Goal: Transaction & Acquisition: Purchase product/service

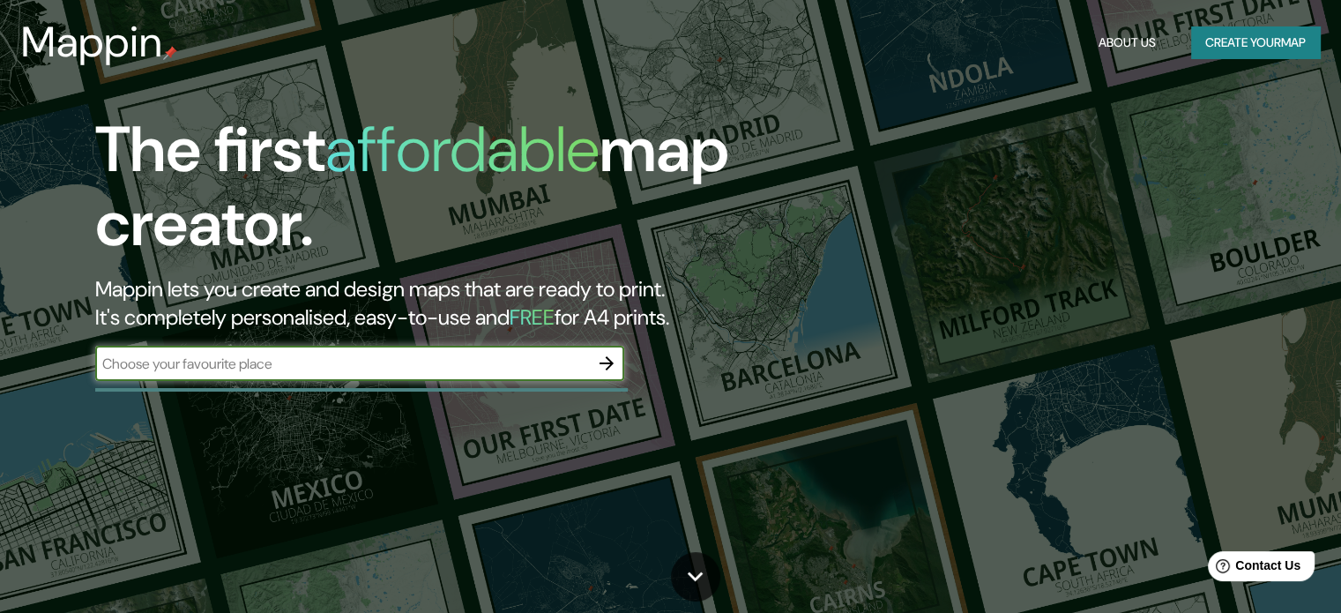
click at [349, 362] on input "text" at bounding box center [342, 364] width 494 height 20
click at [582, 359] on input "text" at bounding box center [342, 364] width 494 height 20
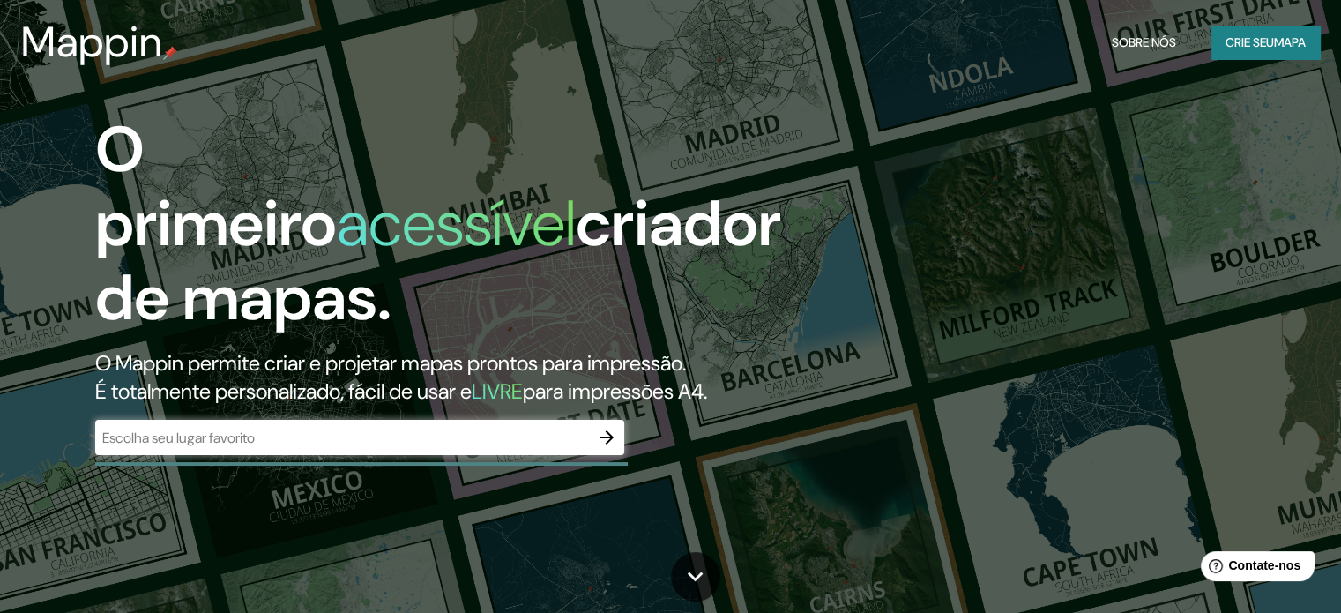
click at [253, 443] on input "text" at bounding box center [342, 438] width 494 height 20
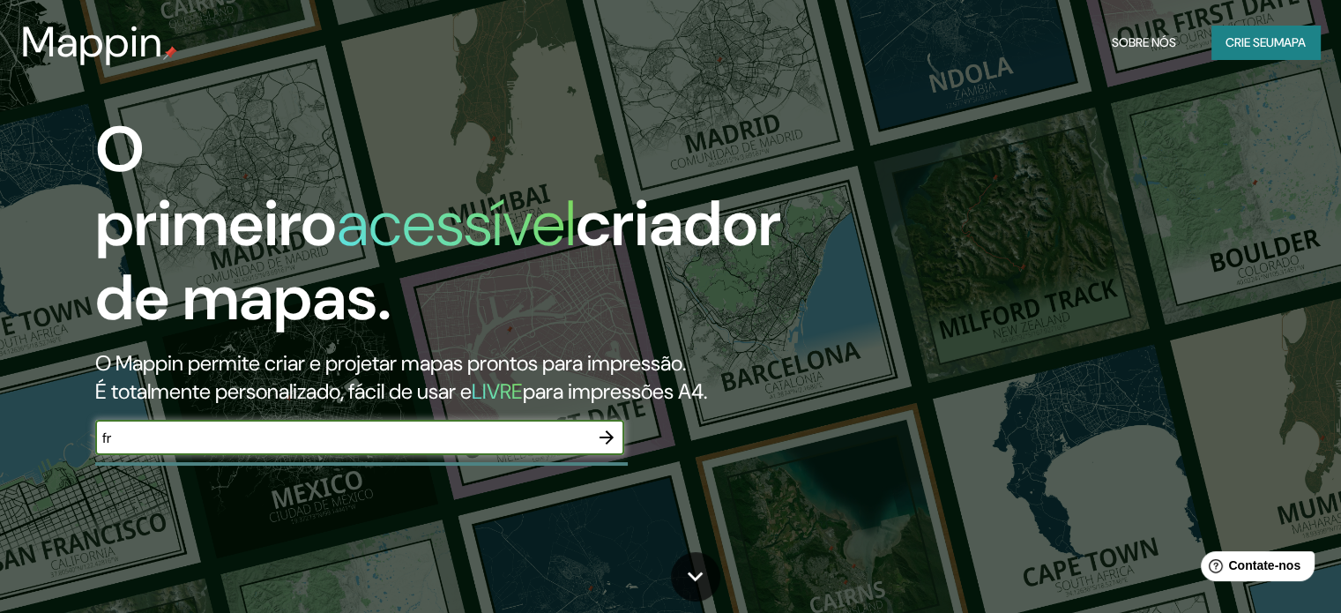
type input "f"
type input "[GEOGRAPHIC_DATA]"
click at [607, 441] on icon "button" at bounding box center [606, 437] width 14 height 14
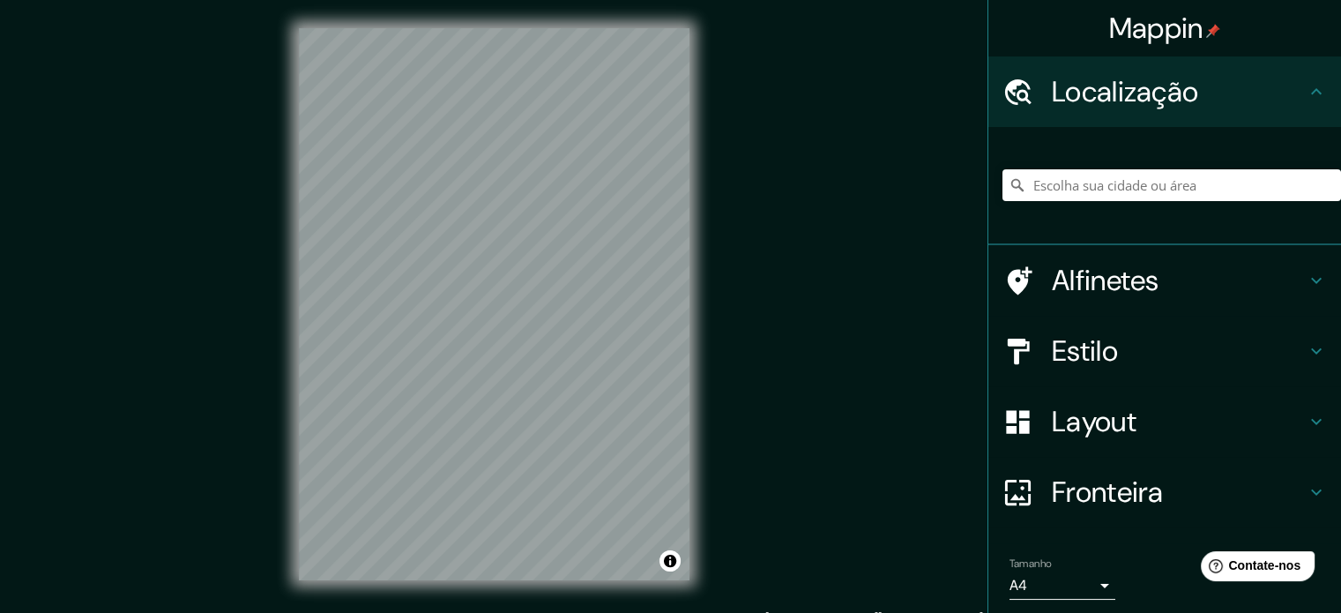
click at [1117, 352] on h4 "Estilo" at bounding box center [1179, 350] width 254 height 35
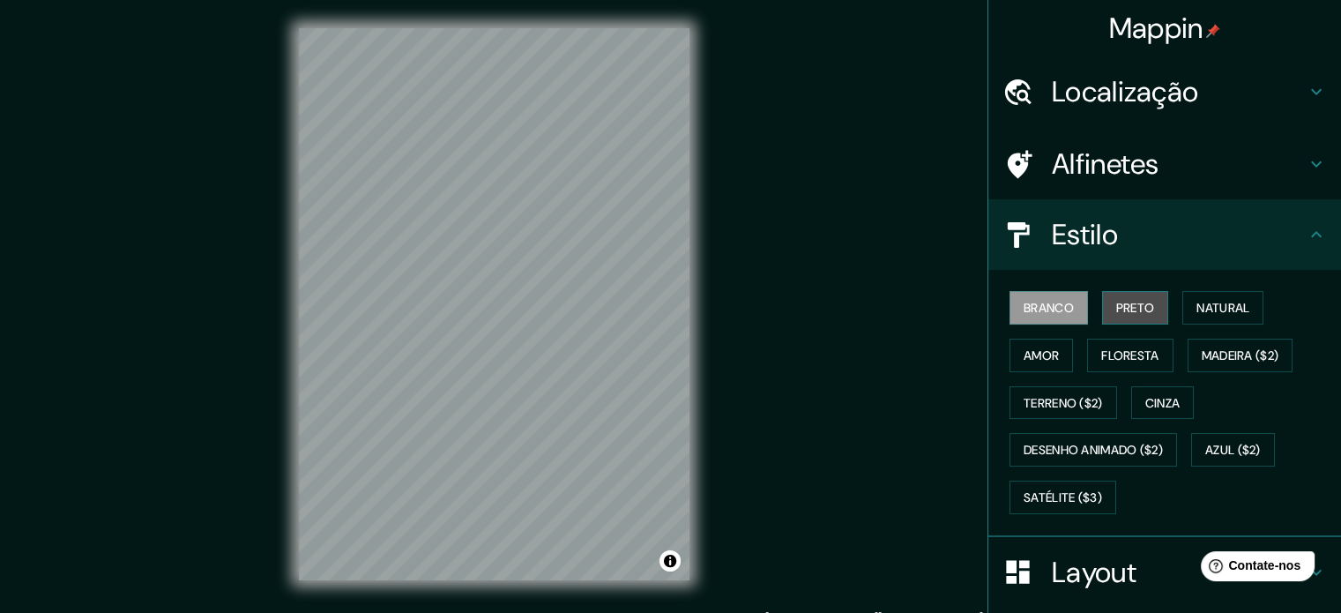
click at [1116, 306] on font "Preto" at bounding box center [1135, 308] width 39 height 16
click at [1050, 308] on font "Branco" at bounding box center [1049, 308] width 50 height 16
click at [1127, 305] on font "Preto" at bounding box center [1135, 308] width 39 height 16
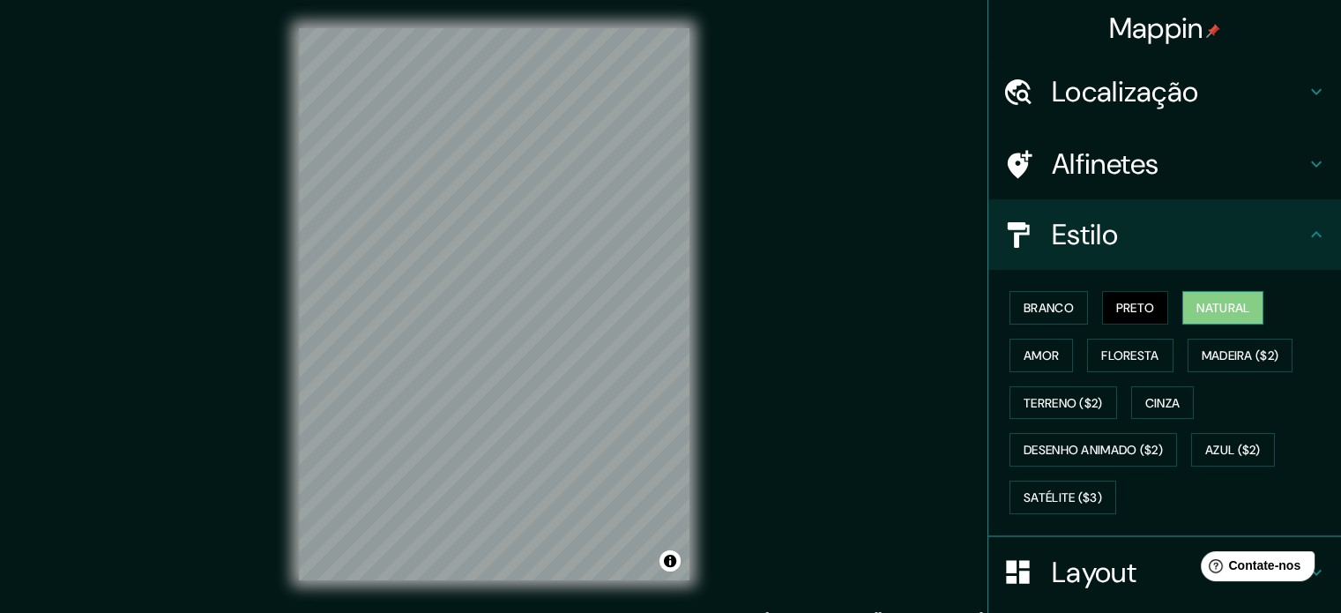
click at [1196, 303] on font "Natural" at bounding box center [1222, 308] width 53 height 16
click at [1024, 348] on font "Amor" at bounding box center [1041, 355] width 35 height 16
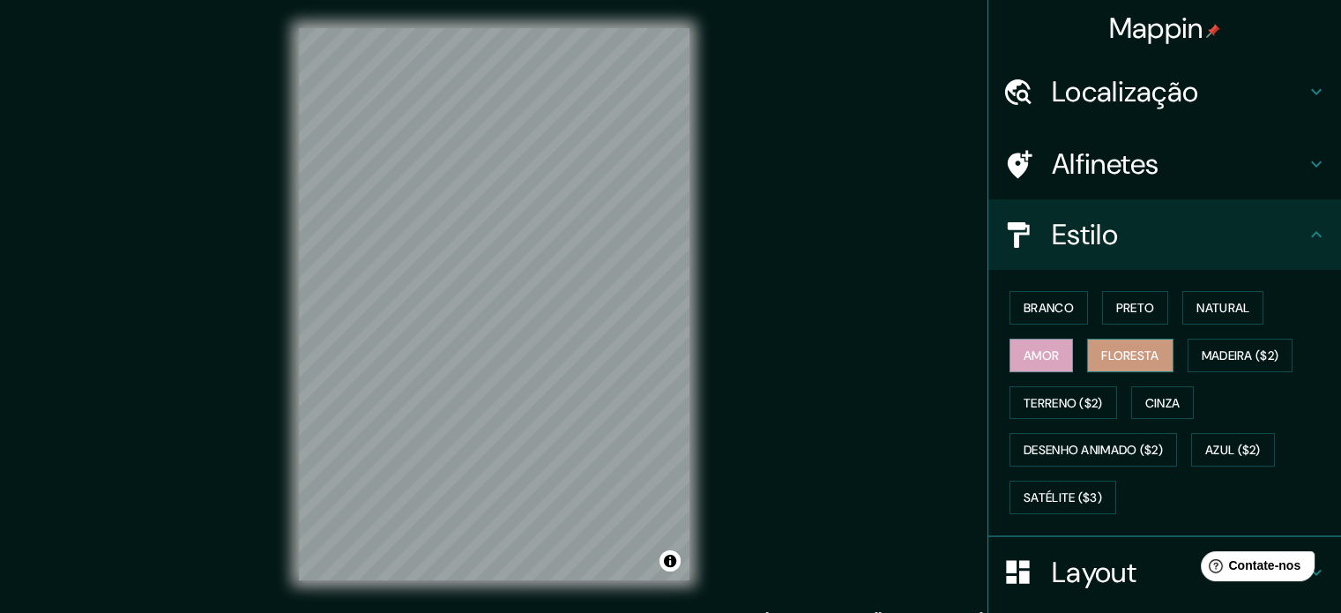
click at [1101, 354] on font "Floresta" at bounding box center [1129, 355] width 57 height 16
click at [1269, 350] on font "Madeira ($2)" at bounding box center [1241, 355] width 78 height 16
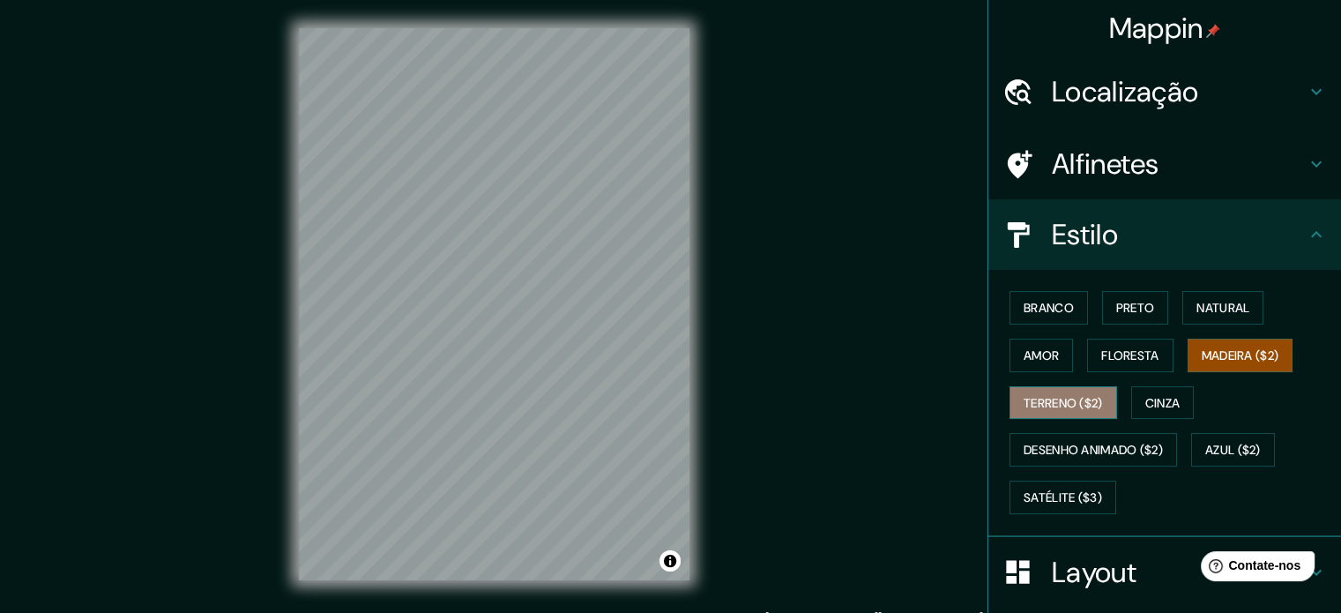
click at [1064, 403] on font "Terreno ($2)" at bounding box center [1063, 403] width 79 height 16
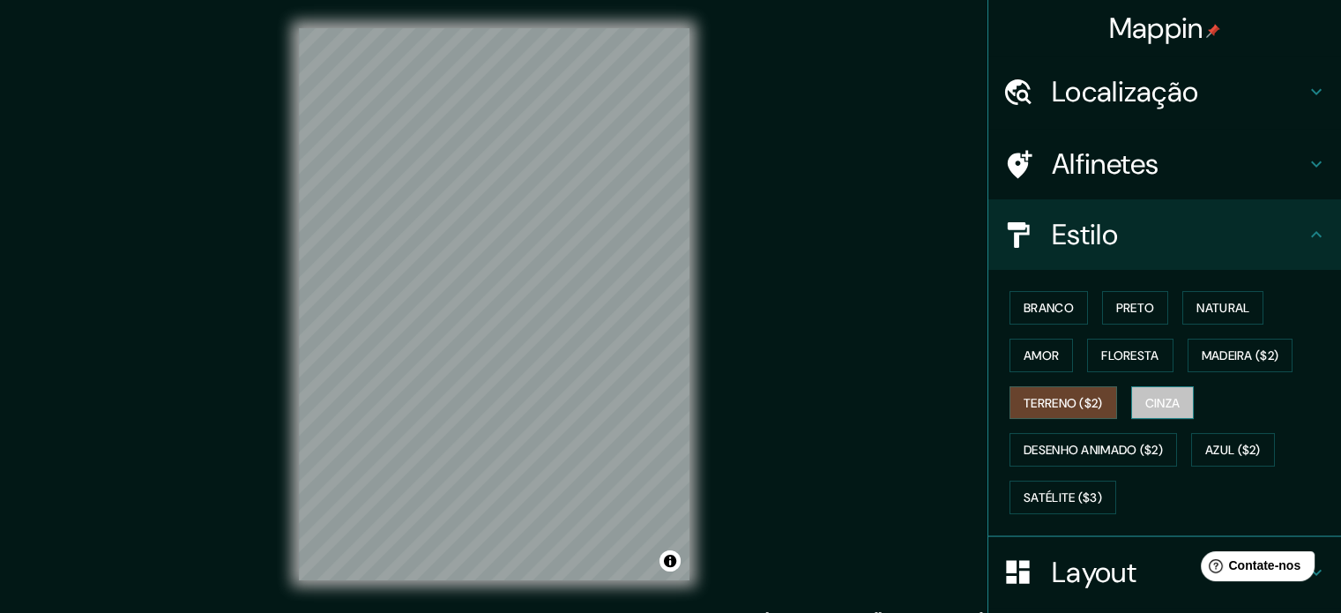
click at [1160, 404] on font "Cinza" at bounding box center [1162, 403] width 35 height 16
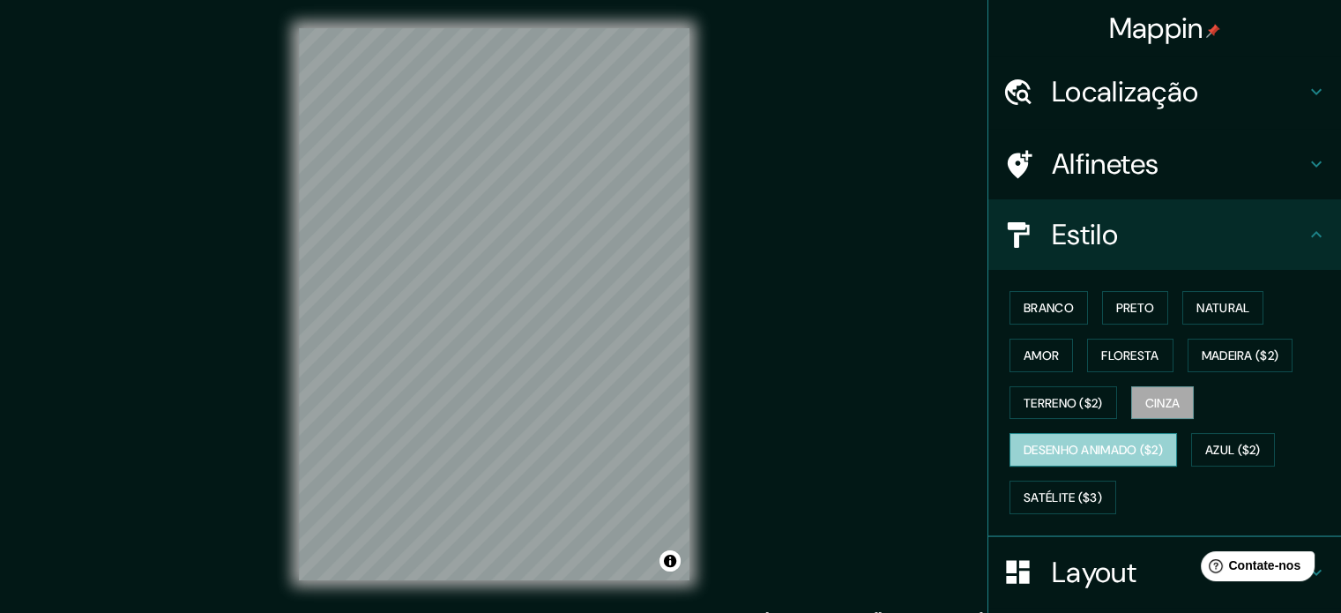
click at [1105, 445] on font "Desenho animado ($2)" at bounding box center [1093, 451] width 139 height 16
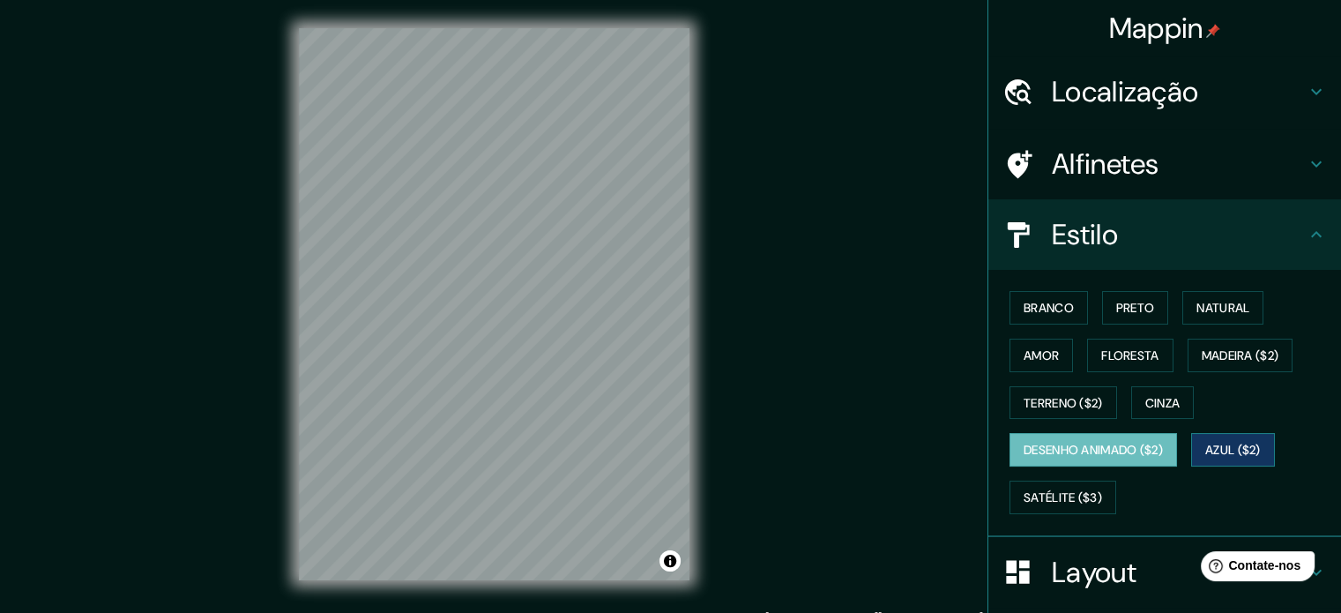
click at [1222, 445] on font "Azul ($2)" at bounding box center [1233, 451] width 56 height 16
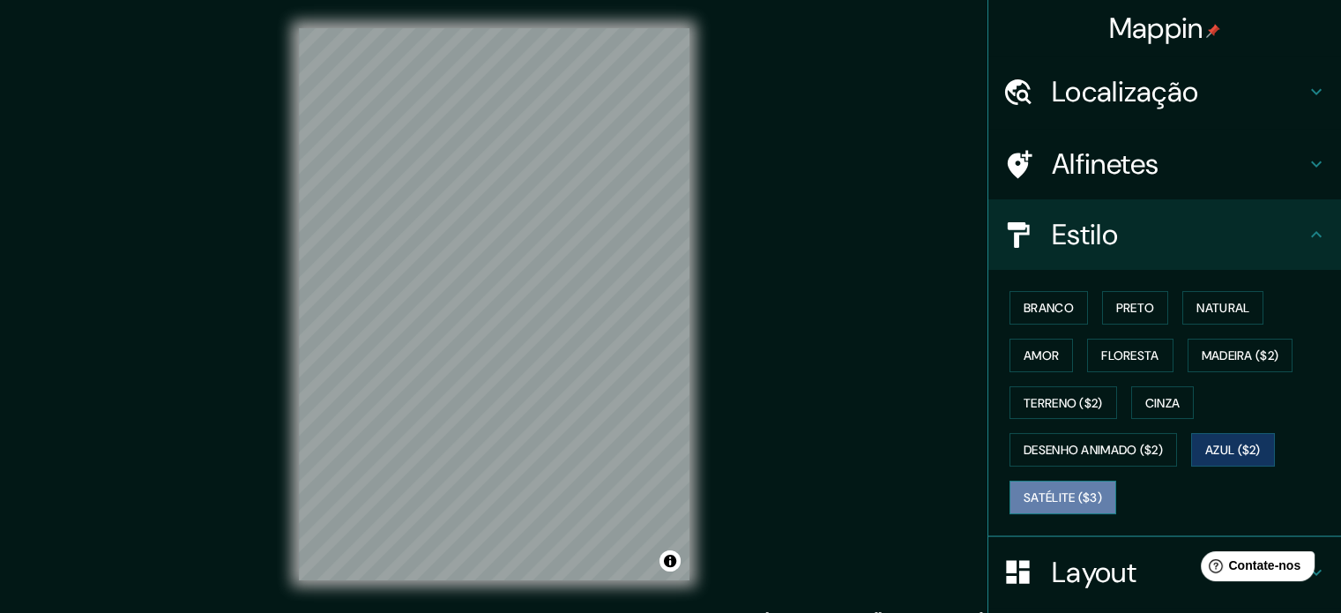
click at [1047, 501] on font "Satélite ($3)" at bounding box center [1063, 497] width 78 height 16
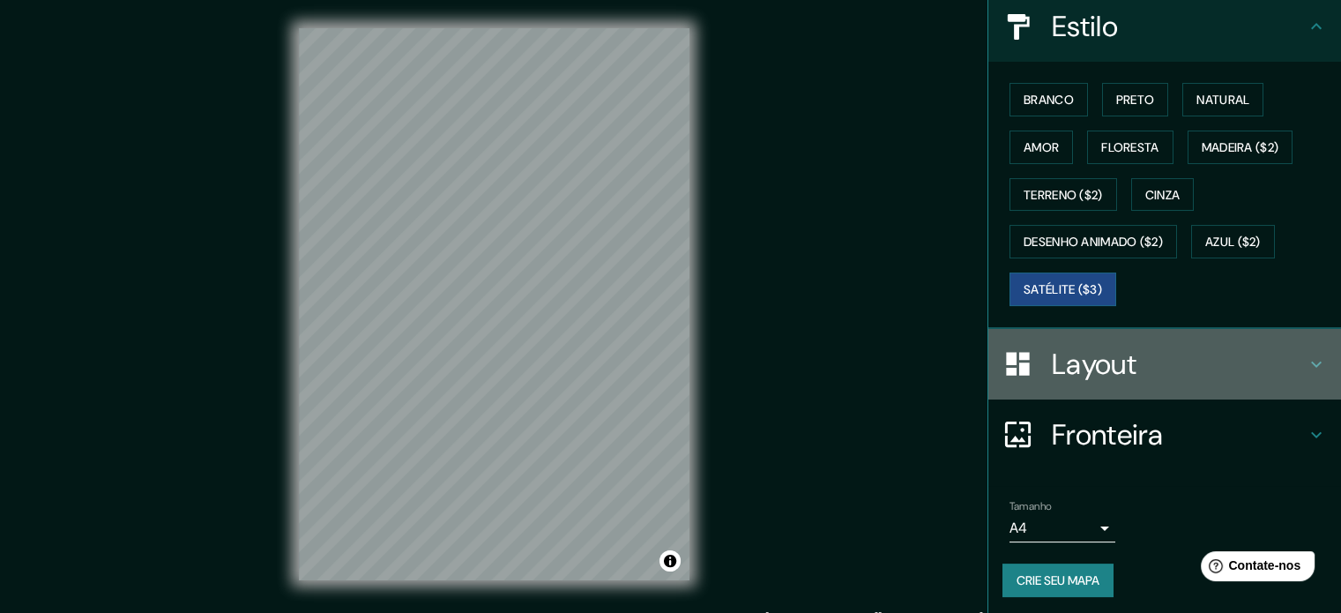
click at [1100, 362] on font "Layout" at bounding box center [1094, 364] width 85 height 37
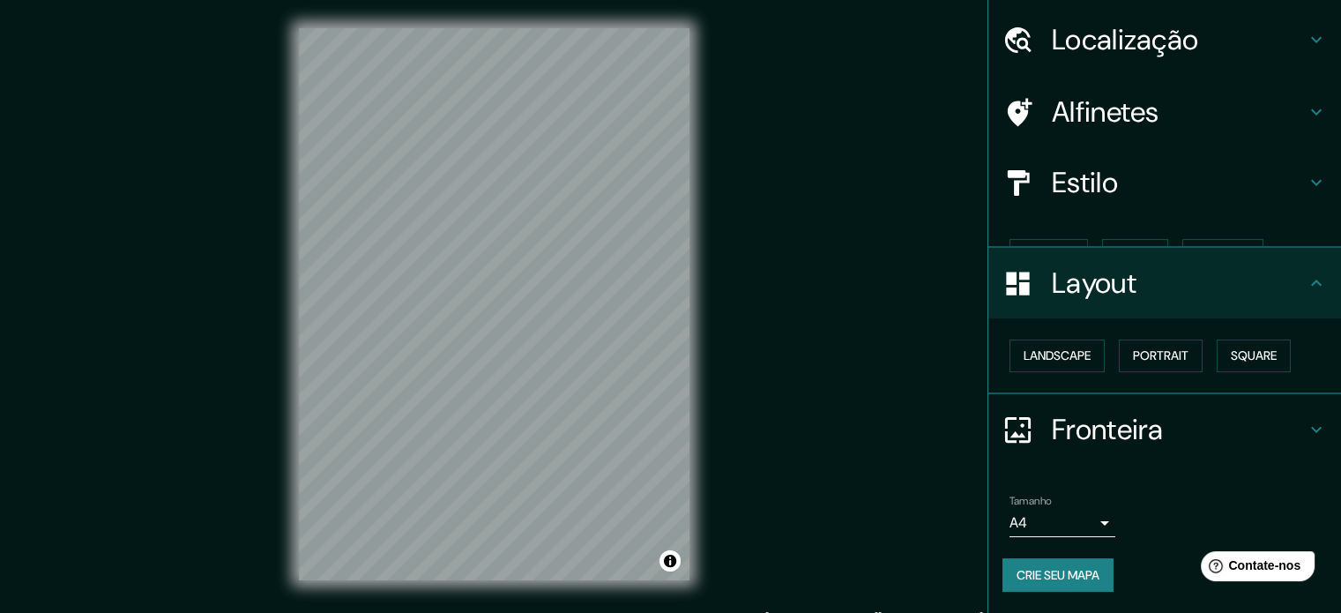
scroll to position [21, 0]
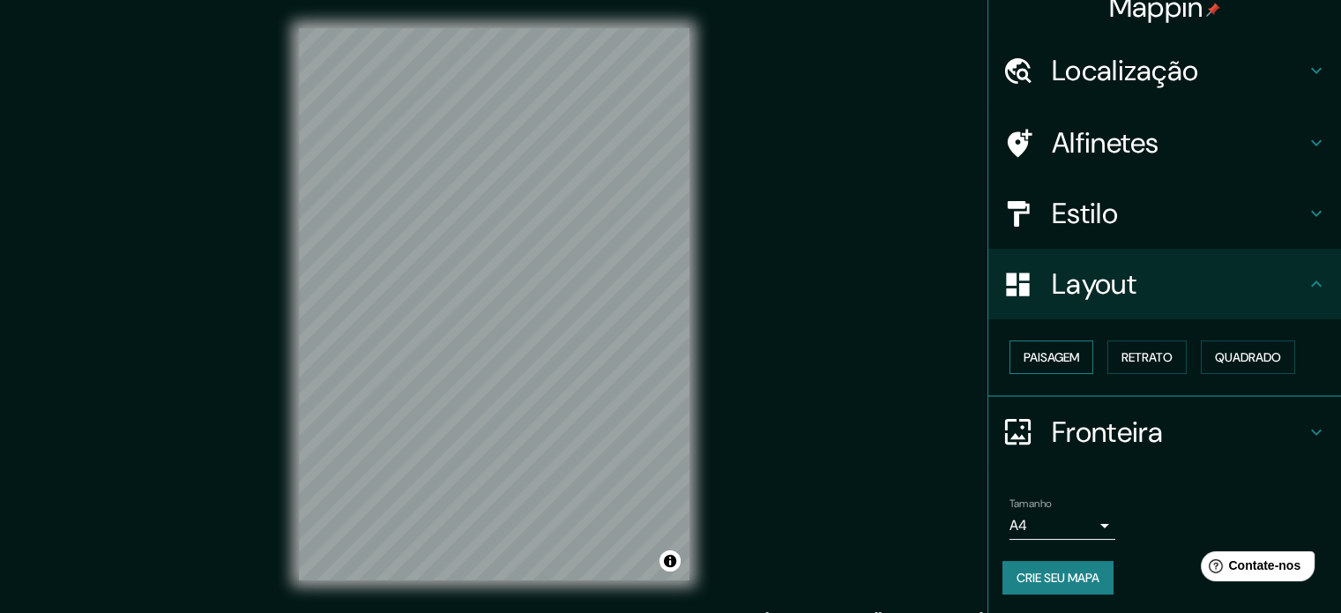
click at [1060, 362] on font "Paisagem" at bounding box center [1052, 357] width 56 height 16
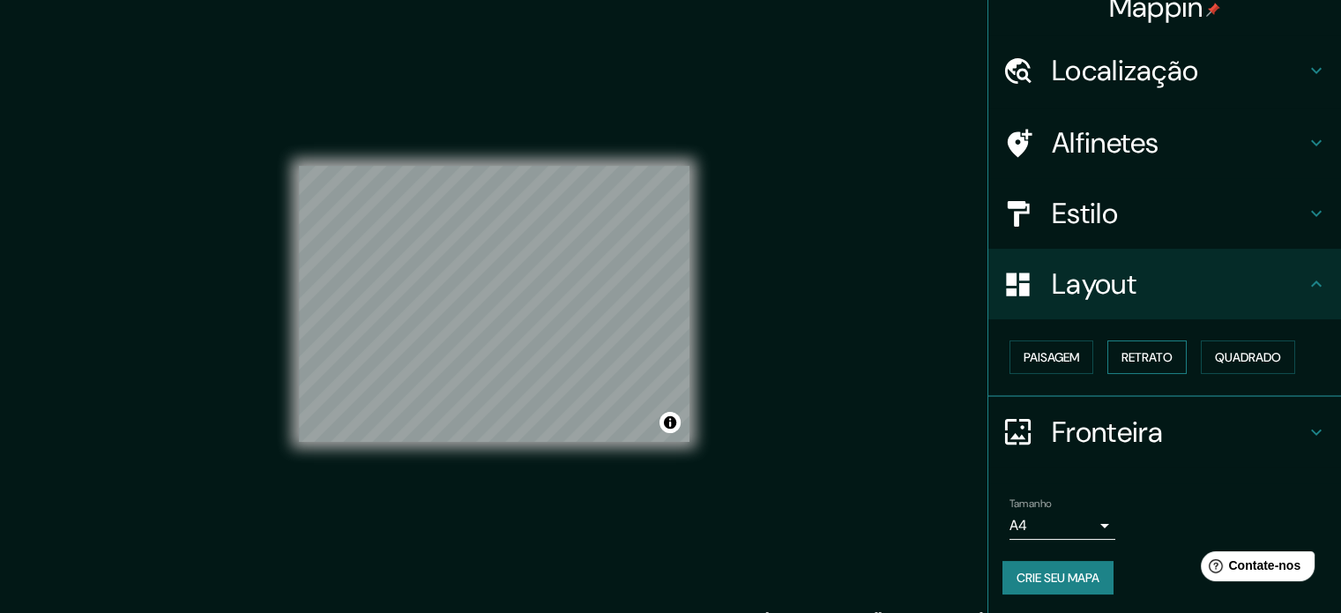
click at [1153, 350] on font "Retrato" at bounding box center [1146, 357] width 51 height 16
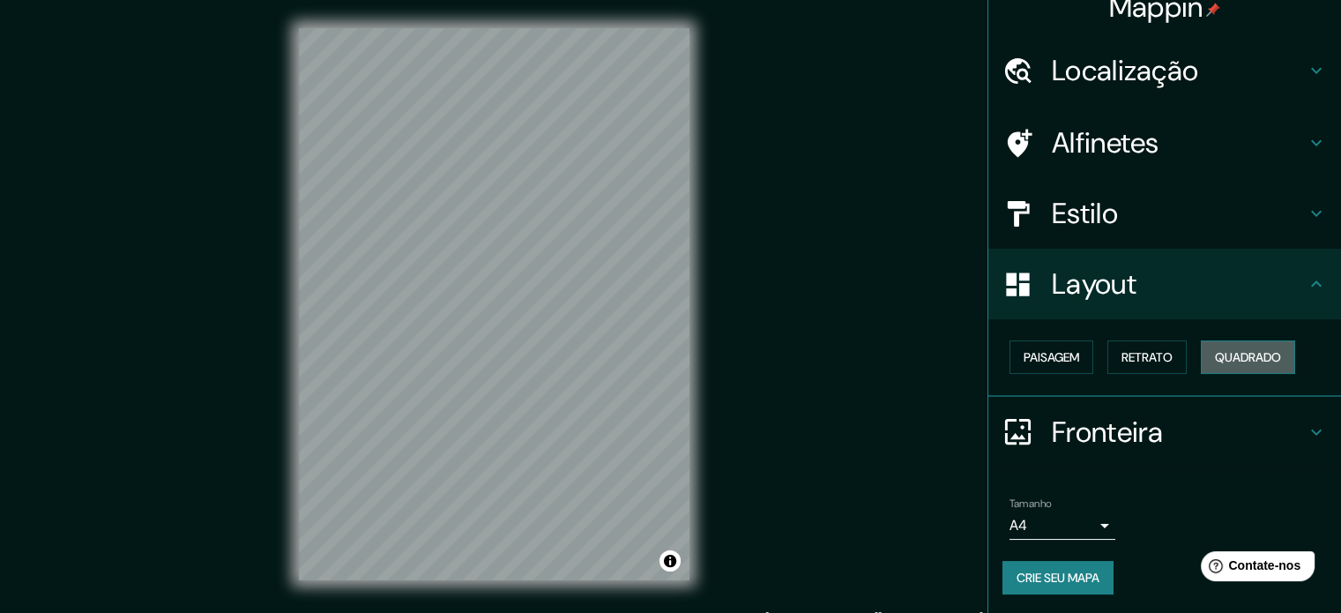
click at [1232, 346] on font "Quadrado" at bounding box center [1248, 357] width 66 height 23
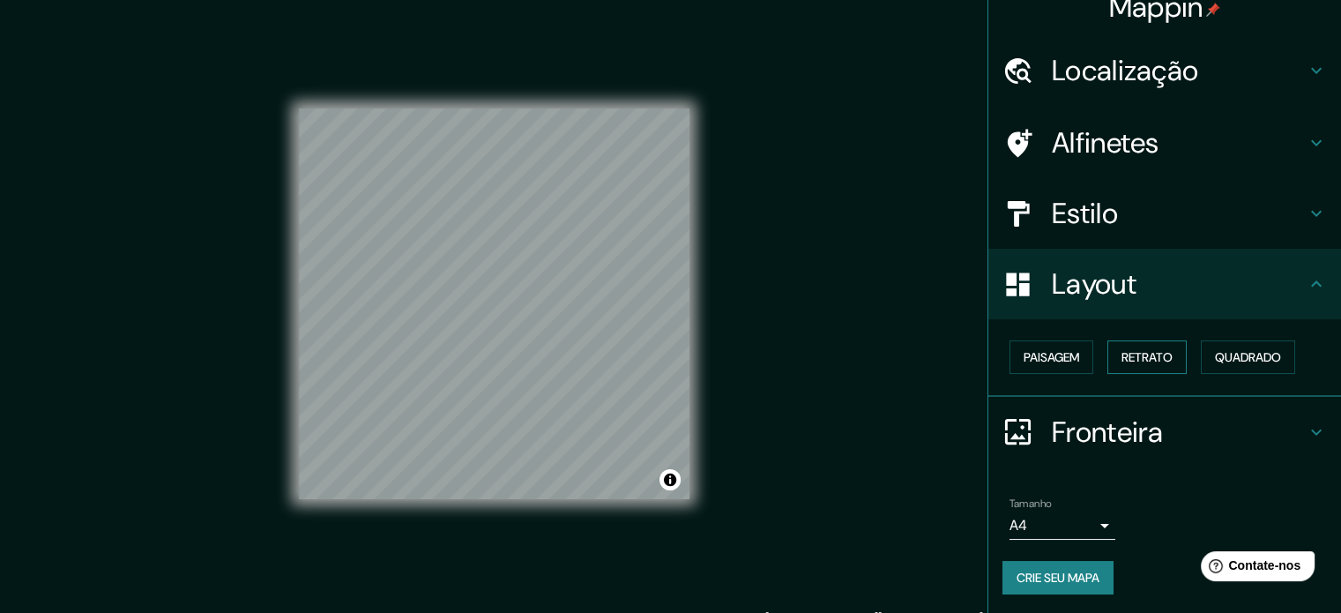
click at [1157, 358] on font "Retrato" at bounding box center [1146, 357] width 51 height 16
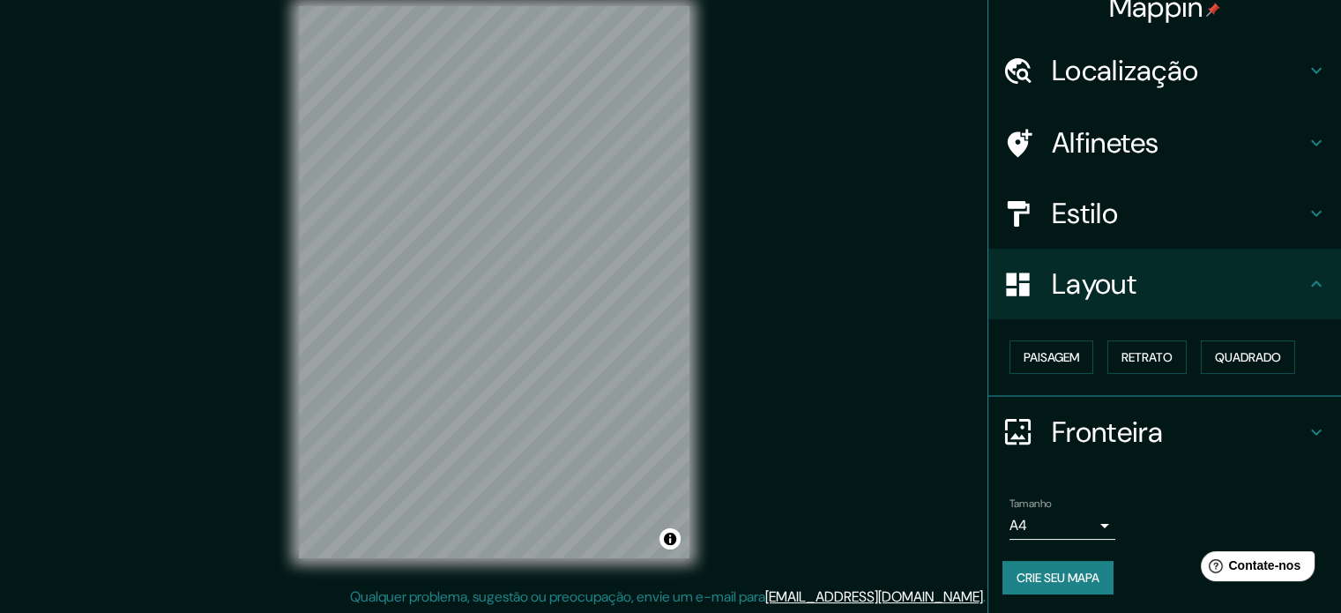
scroll to position [23, 0]
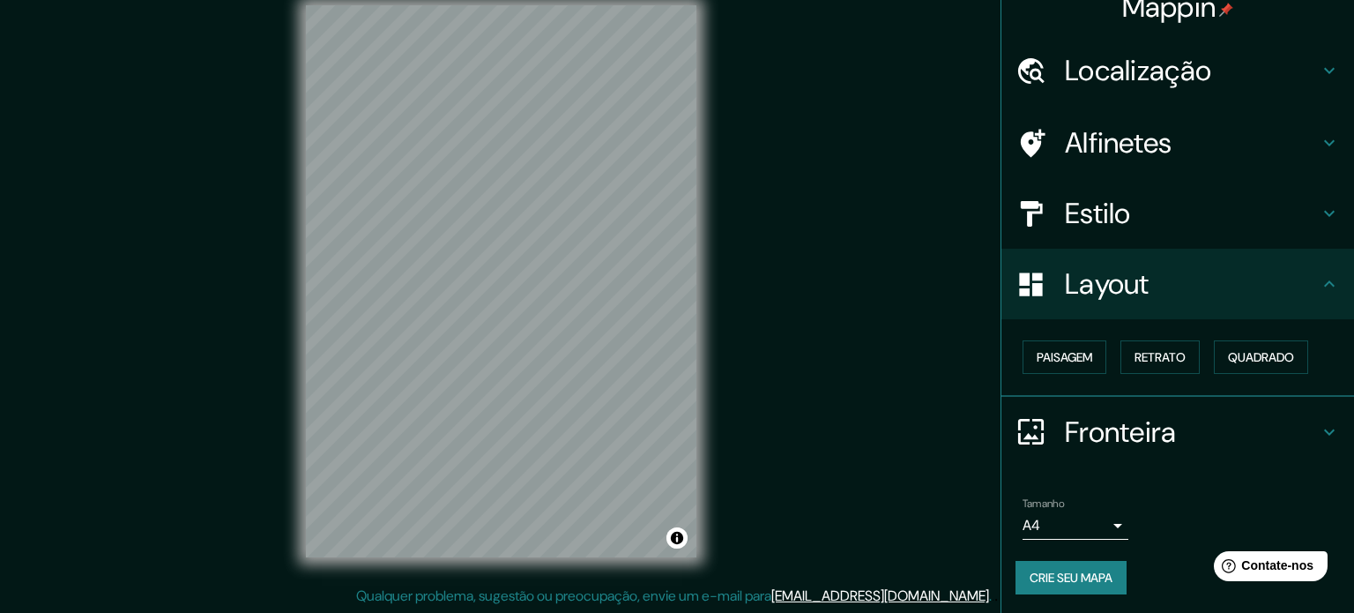
click at [1076, 510] on body "Mappin Localização Alfinetes Estilo Layout Paisagem Retrato Quadrado Fronteira …" at bounding box center [677, 283] width 1354 height 613
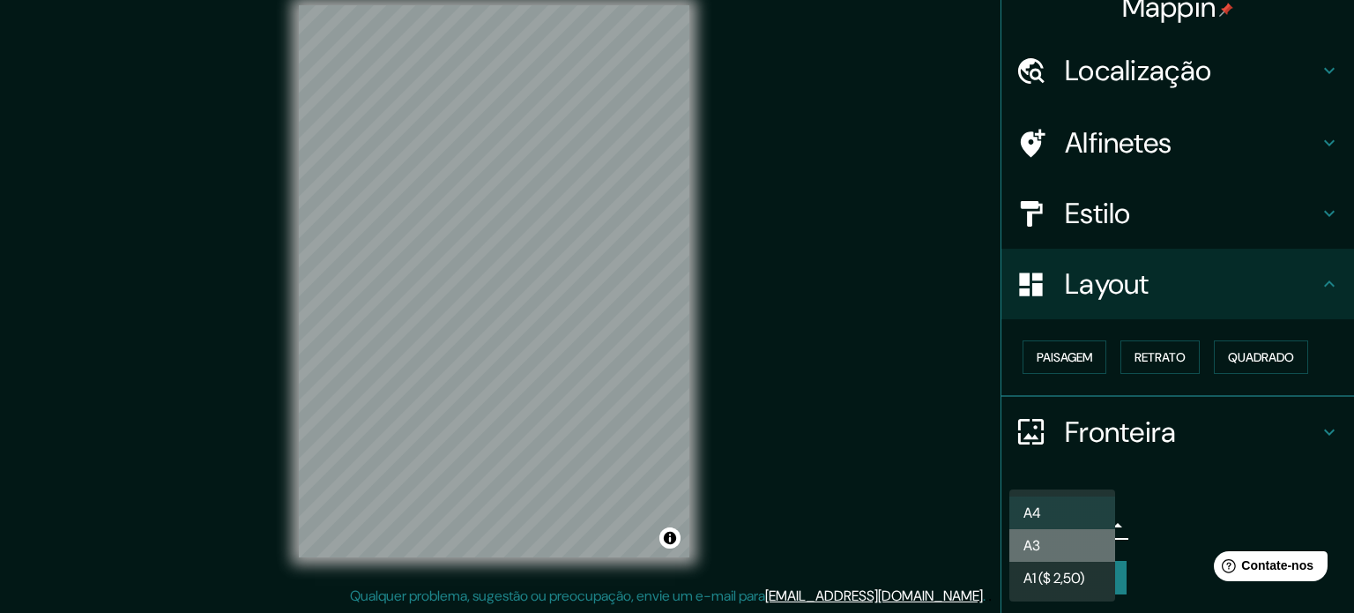
click at [1068, 535] on li "A3" at bounding box center [1062, 545] width 106 height 33
type input "a4"
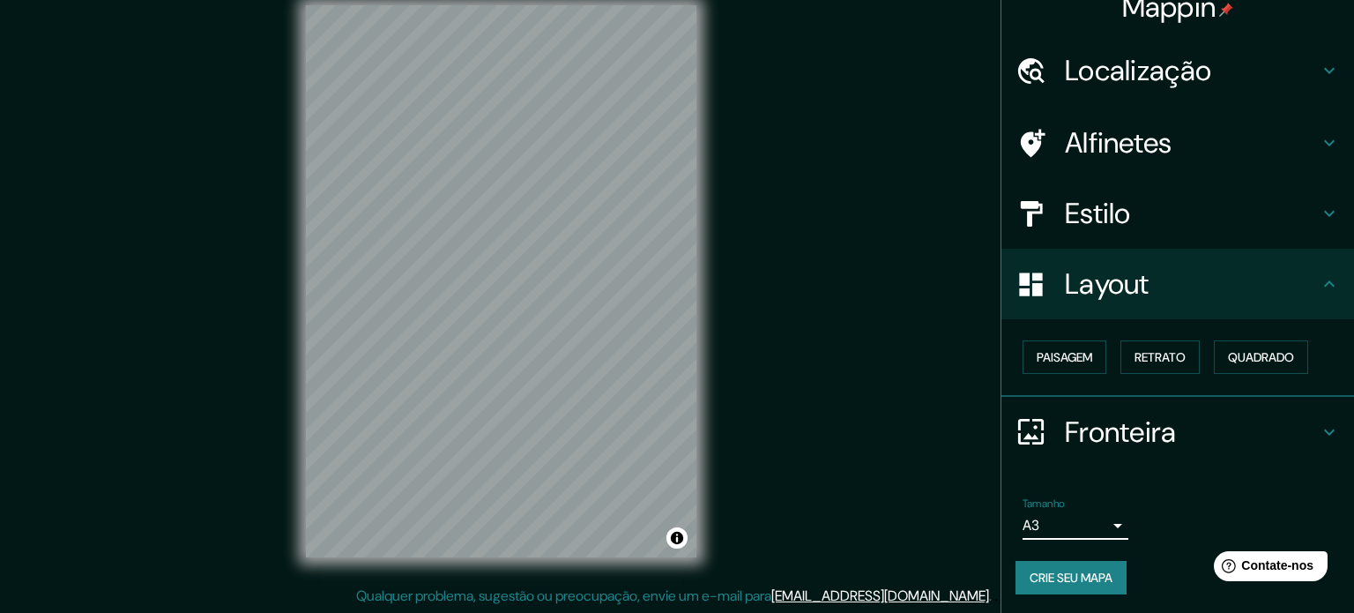
click at [1076, 510] on body "Mappin Localização Alfinetes Estilo Layout Paisagem Retrato Quadrado Fronteira …" at bounding box center [677, 283] width 1354 height 613
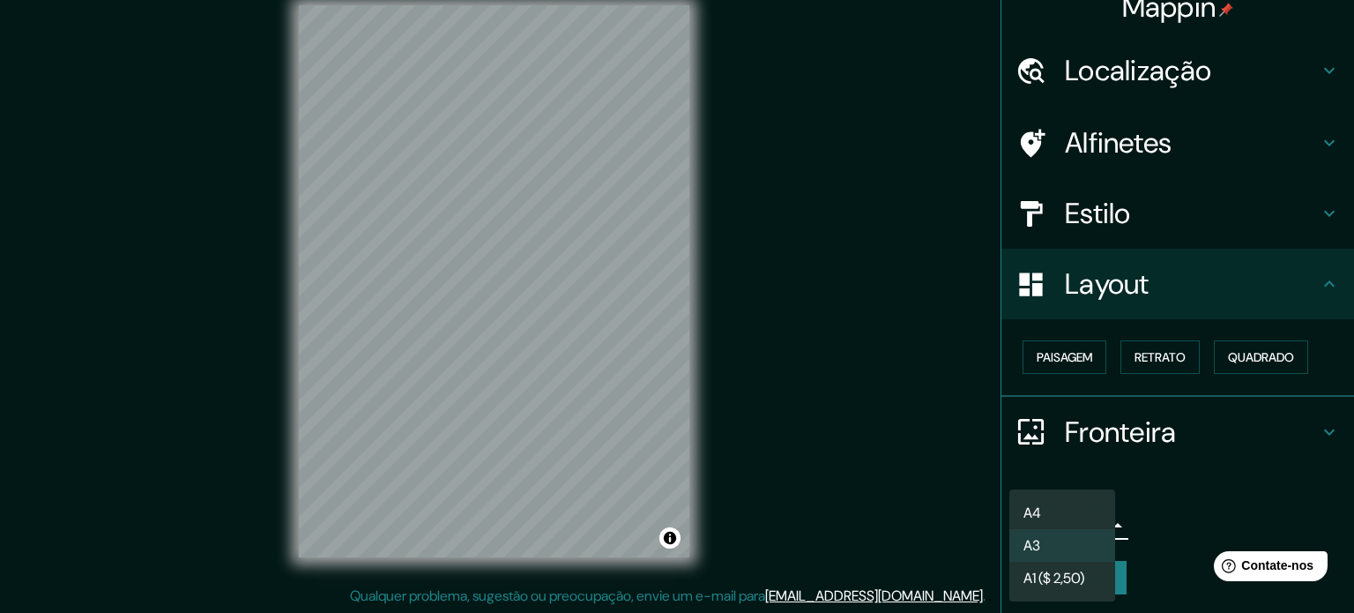
click at [1195, 489] on div at bounding box center [677, 306] width 1354 height 613
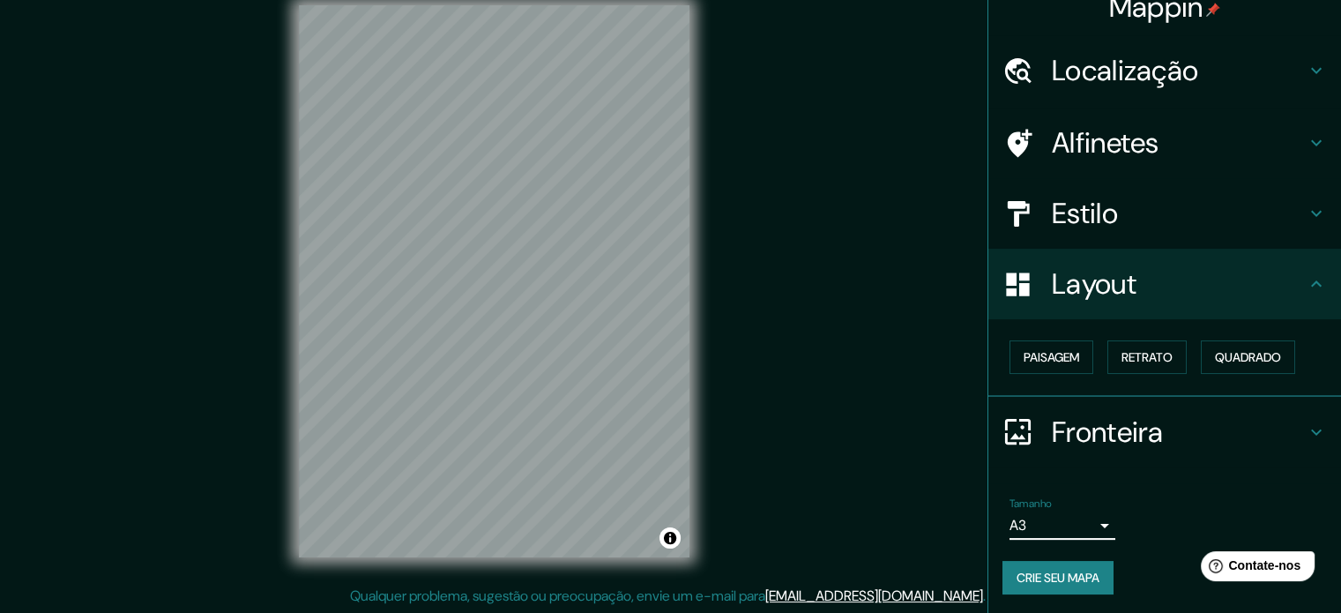
click at [1069, 274] on font "Layout" at bounding box center [1094, 283] width 85 height 37
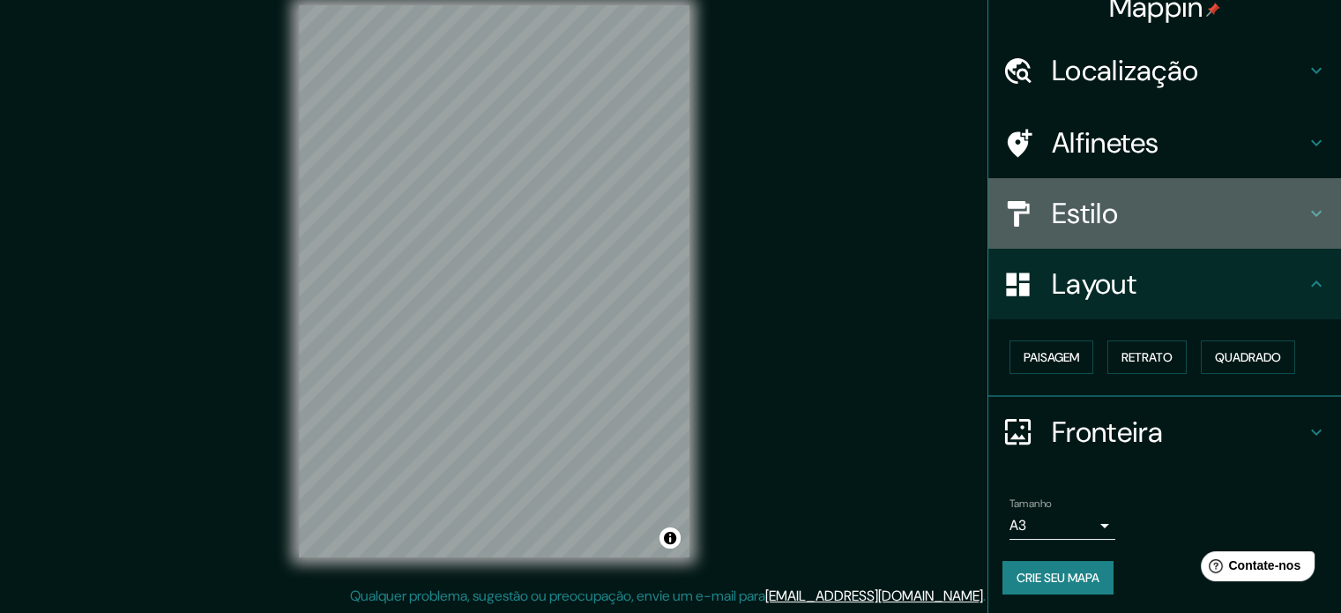
click at [1070, 217] on font "Estilo" at bounding box center [1085, 213] width 66 height 37
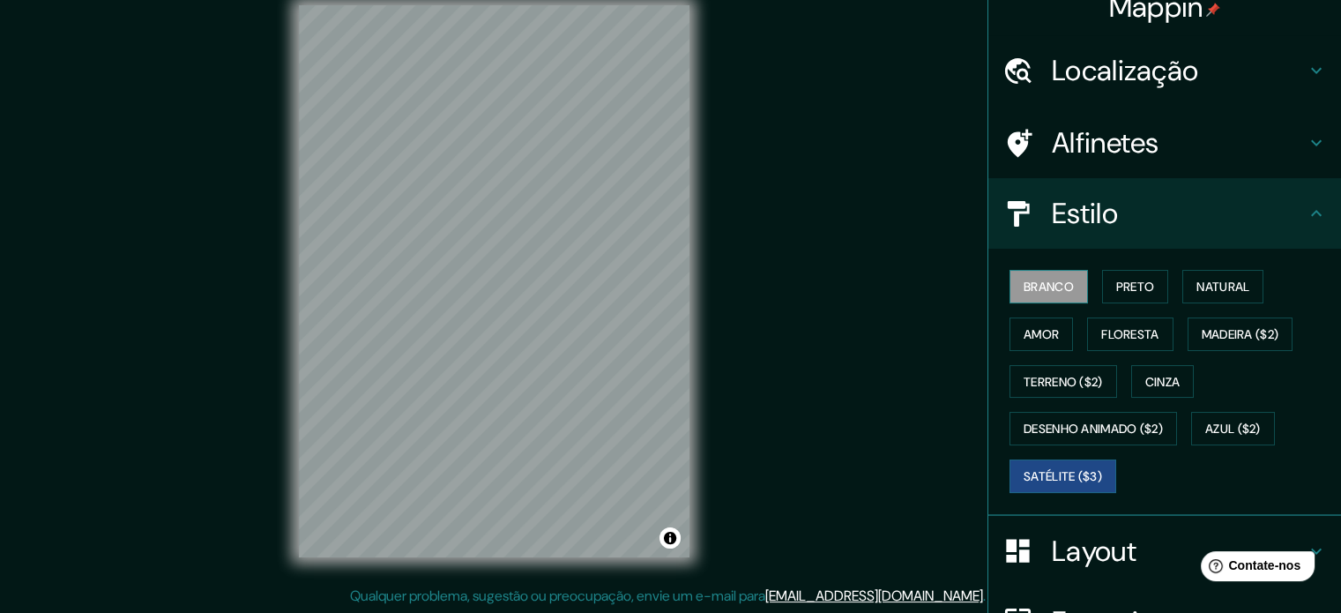
click at [1042, 286] on font "Branco" at bounding box center [1049, 287] width 50 height 16
